Goal: Book appointment/travel/reservation

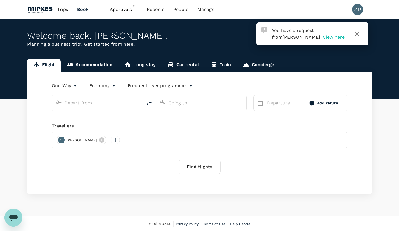
click at [323, 37] on span "View here" at bounding box center [334, 36] width 22 height 5
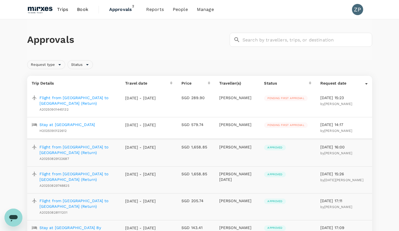
click at [95, 125] on p "Stay at Renaissance Johor Bahru Hotel" at bounding box center [67, 125] width 56 height 6
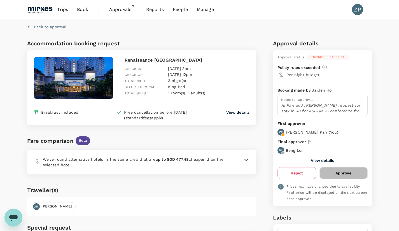
click at [344, 173] on button "Approve" at bounding box center [344, 173] width 48 height 12
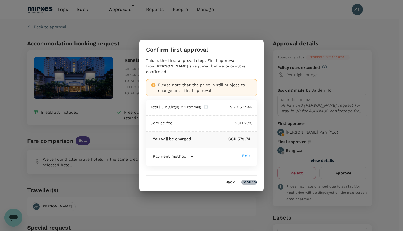
click at [254, 180] on button "Confirm" at bounding box center [249, 182] width 16 height 4
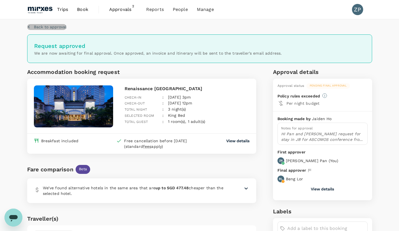
click at [54, 25] on p "Back to approval" at bounding box center [50, 27] width 32 height 6
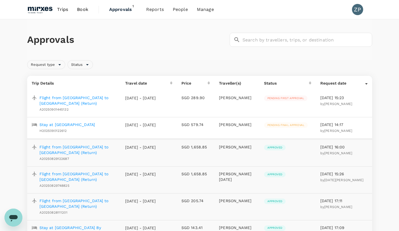
click at [58, 100] on p "Flight from Singapore to Bangkok (Return)" at bounding box center [77, 100] width 77 height 11
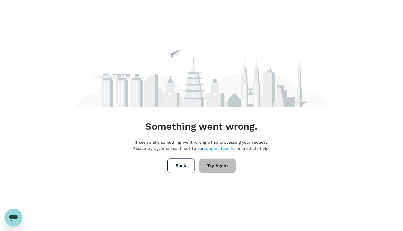
click at [214, 167] on button "Try Again" at bounding box center [217, 166] width 37 height 15
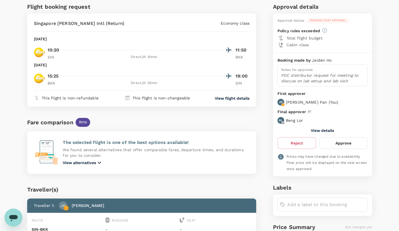
scroll to position [36, 0]
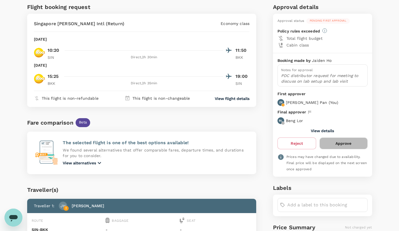
click at [347, 144] on button "Approve" at bounding box center [344, 144] width 48 height 12
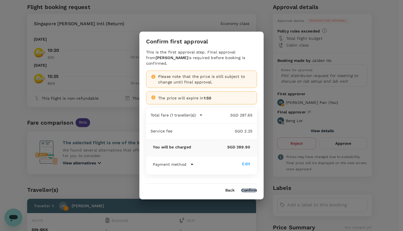
click at [251, 188] on button "Confirm" at bounding box center [249, 190] width 16 height 4
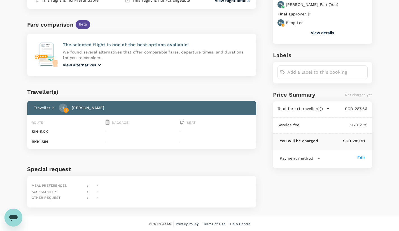
scroll to position [0, 0]
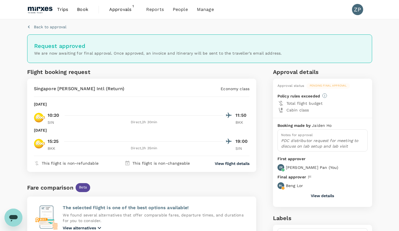
click at [83, 8] on span "Book" at bounding box center [82, 9] width 11 height 7
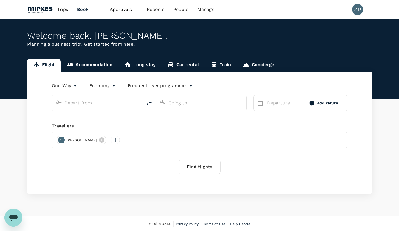
click at [99, 68] on link "Accommodation" at bounding box center [90, 65] width 58 height 13
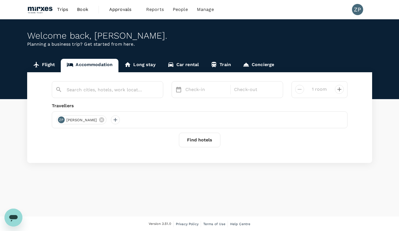
click at [105, 89] on input "text" at bounding box center [105, 89] width 77 height 9
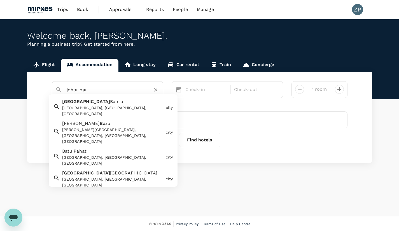
click at [111, 106] on div "[GEOGRAPHIC_DATA], [GEOGRAPHIC_DATA], [GEOGRAPHIC_DATA]" at bounding box center [112, 111] width 101 height 12
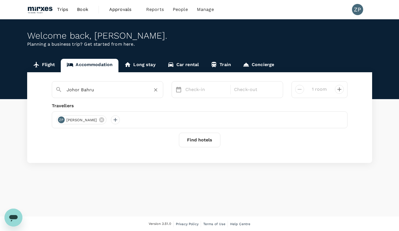
type input "Johor Bahru"
click at [203, 89] on p "Check-in" at bounding box center [206, 89] width 42 height 7
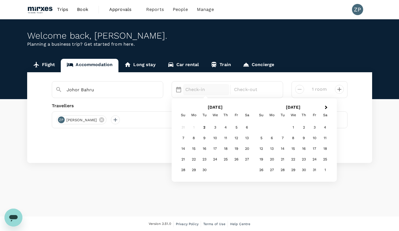
click at [226, 160] on div "25" at bounding box center [225, 159] width 11 height 11
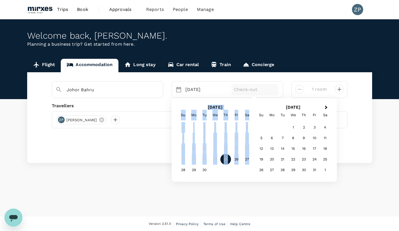
click at [226, 160] on div "25" at bounding box center [225, 159] width 11 height 11
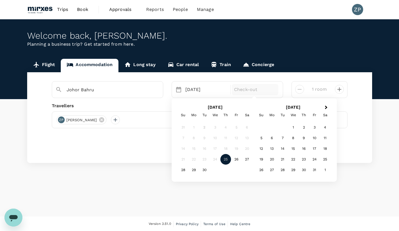
click at [226, 160] on div "25" at bounding box center [225, 159] width 11 height 11
click at [181, 173] on div "28" at bounding box center [183, 170] width 11 height 11
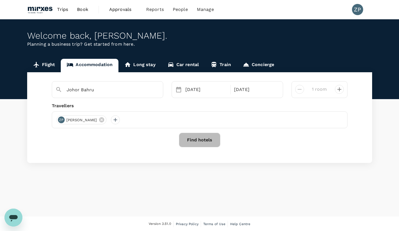
click at [198, 137] on button "Find hotels" at bounding box center [199, 140] width 41 height 15
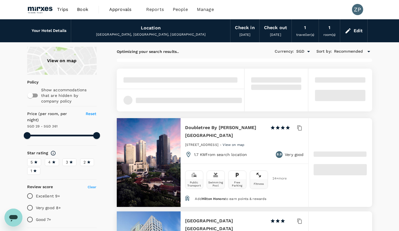
type input "361.11"
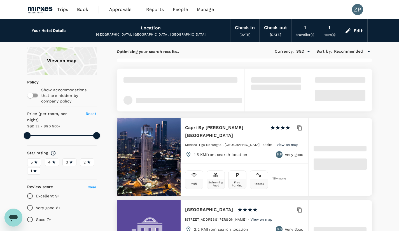
type input "22.11"
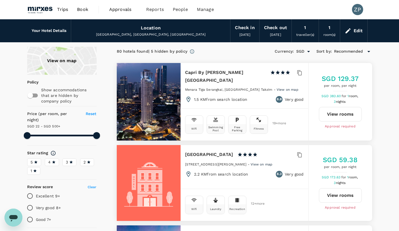
click at [163, 30] on div "Location [GEOGRAPHIC_DATA], [GEOGRAPHIC_DATA], [GEOGRAPHIC_DATA]" at bounding box center [150, 31] width 159 height 22
click at [152, 34] on div "[GEOGRAPHIC_DATA], [GEOGRAPHIC_DATA], [GEOGRAPHIC_DATA]" at bounding box center [151, 35] width 150 height 6
type input "499.11"
